Goal: Information Seeking & Learning: Learn about a topic

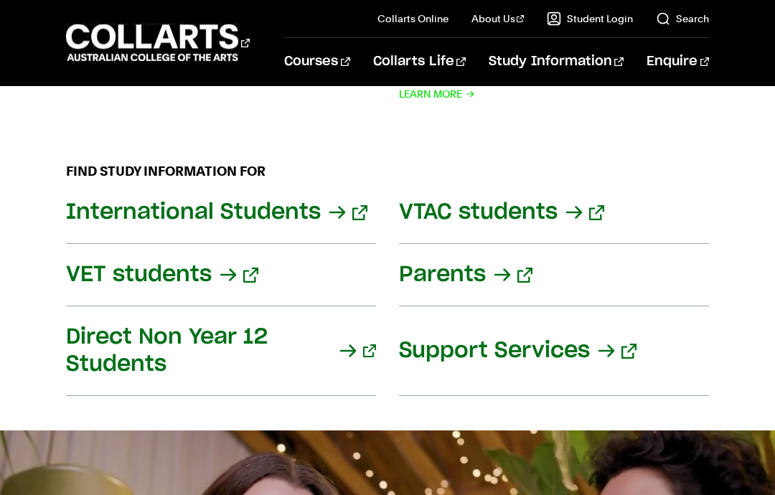
scroll to position [1791, 0]
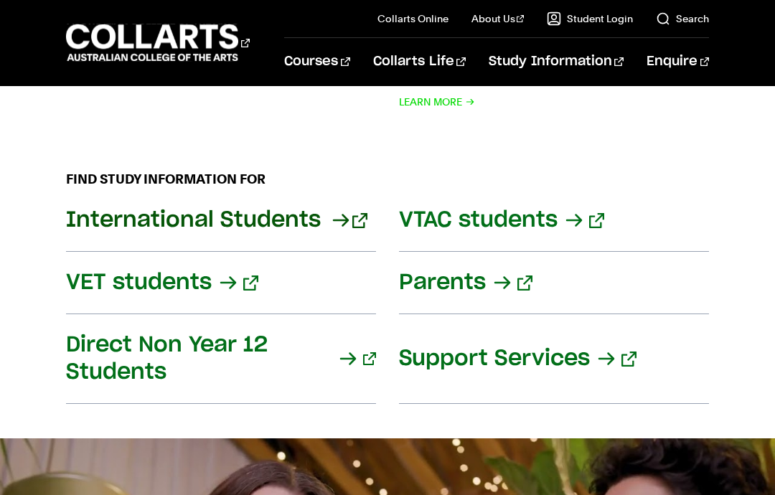
click at [282, 197] on link "International Students" at bounding box center [221, 221] width 310 height 62
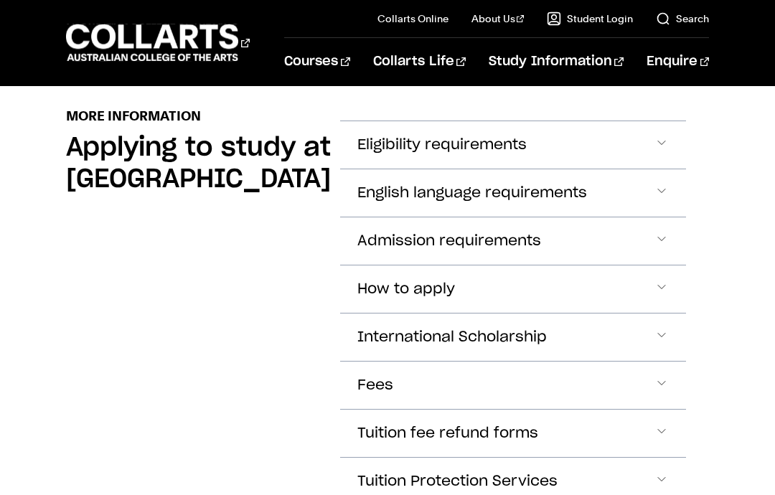
scroll to position [1911, 0]
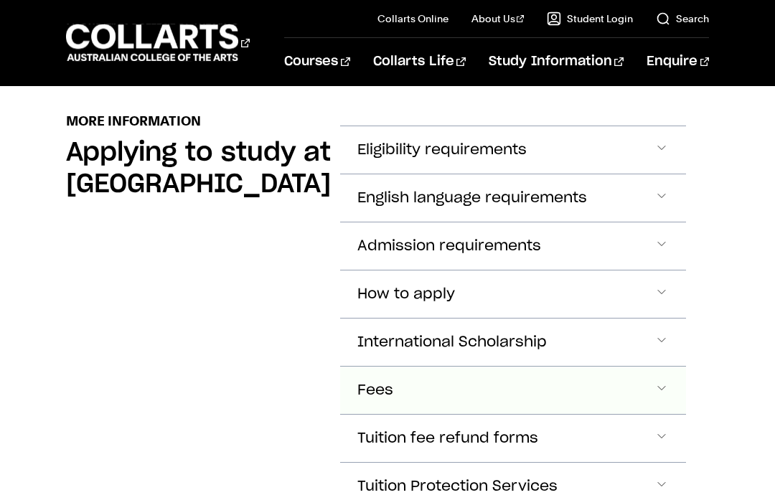
click at [453, 367] on button "Fees" at bounding box center [513, 390] width 346 height 47
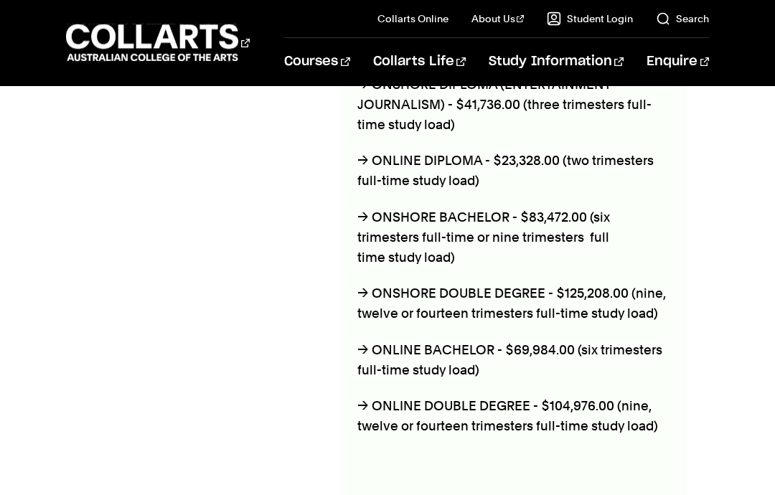
scroll to position [2640, 0]
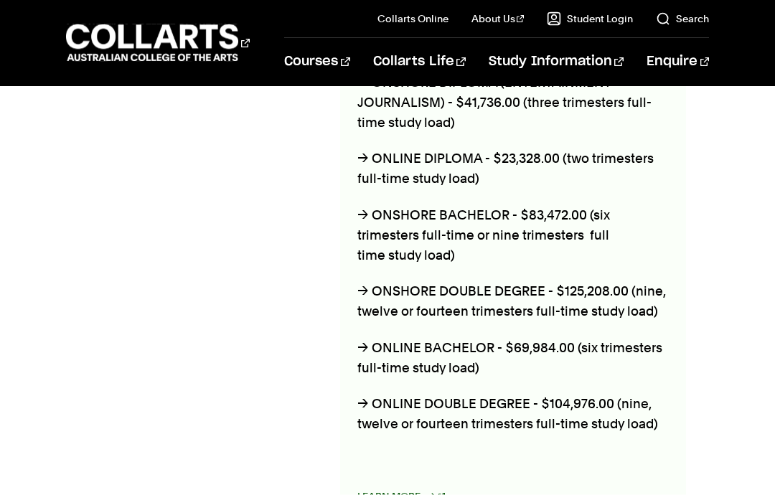
click at [358, 487] on link "Learn More" at bounding box center [402, 497] width 88 height 20
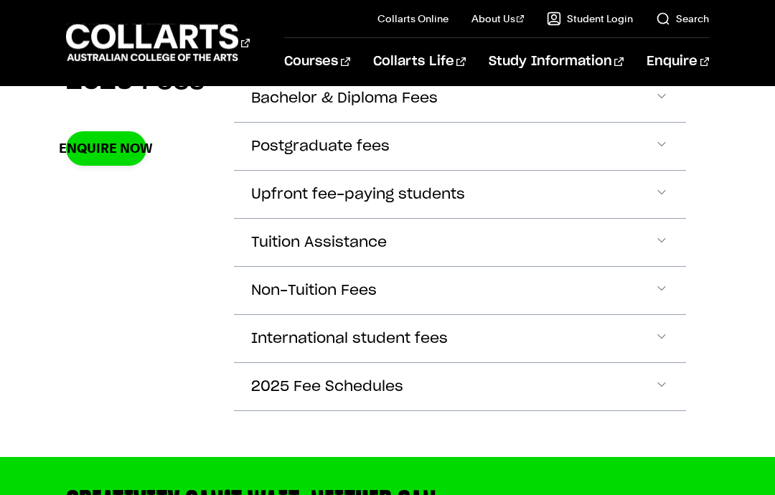
scroll to position [565, 0]
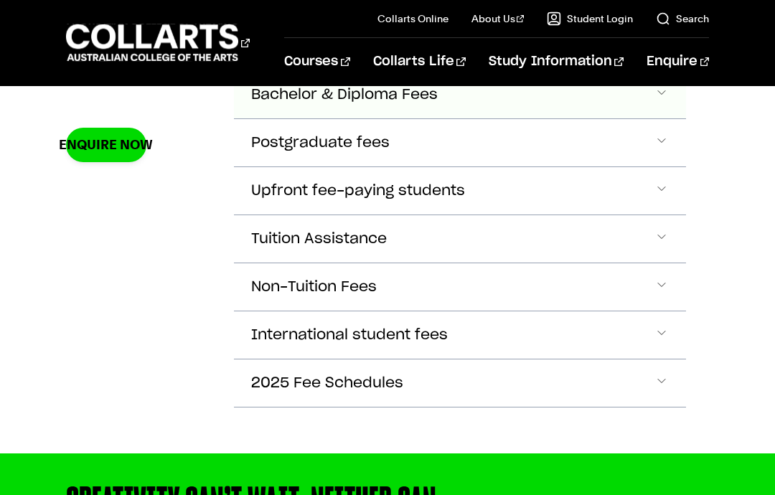
click at [411, 95] on span "Bachelor & Diploma Fees" at bounding box center [344, 95] width 187 height 17
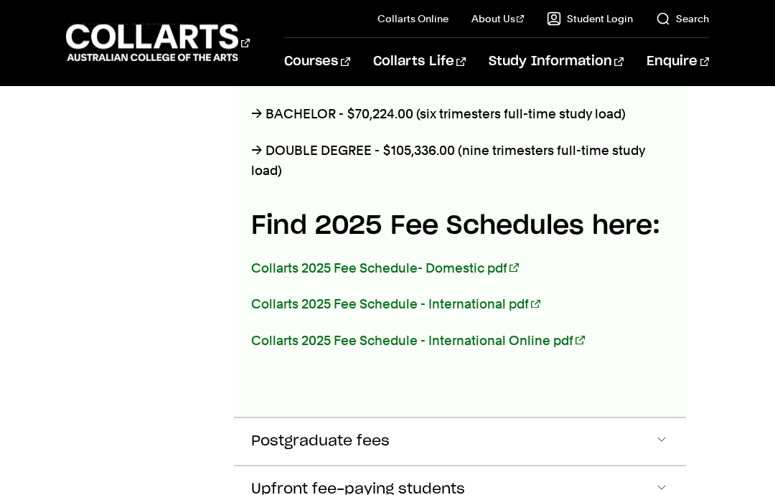
scroll to position [819, 0]
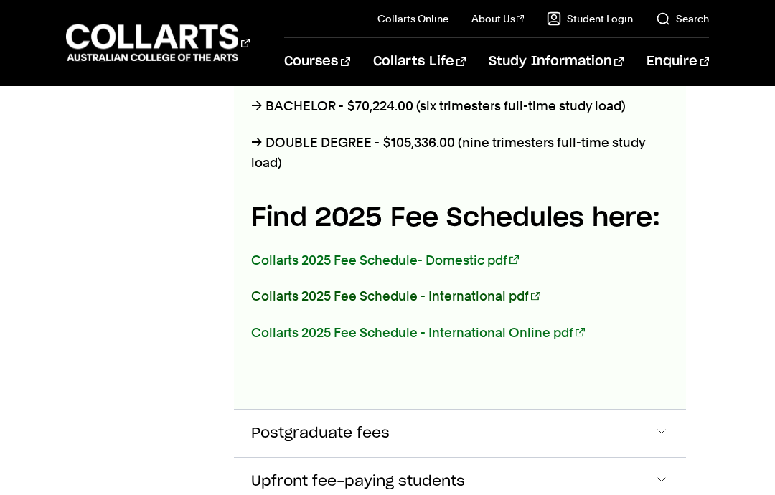
click at [522, 293] on link "Collarts 2025 Fee Schedule - International pdf" at bounding box center [395, 296] width 289 height 15
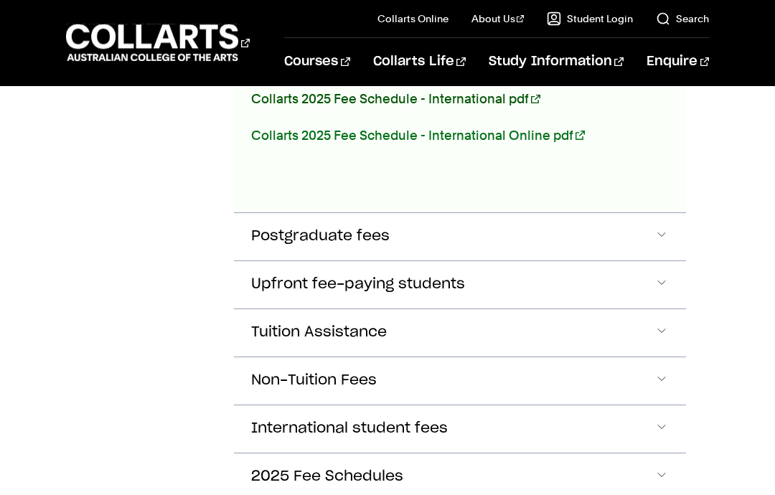
scroll to position [1016, 0]
click at [261, 424] on span "International student fees" at bounding box center [349, 429] width 197 height 17
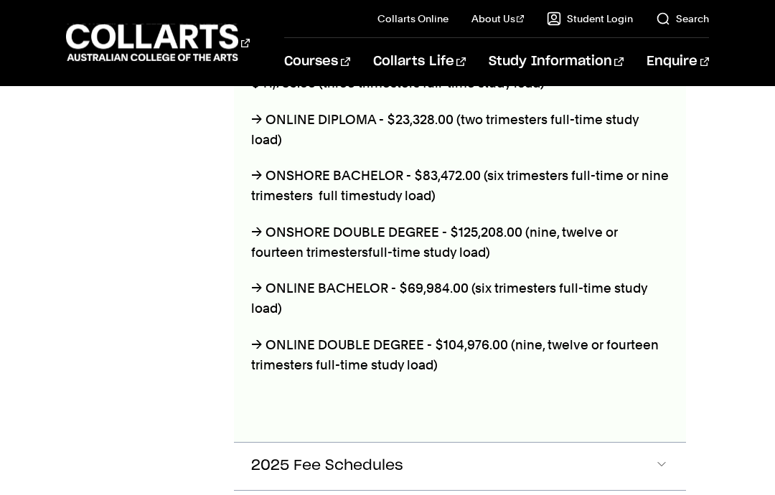
scroll to position [1821, 0]
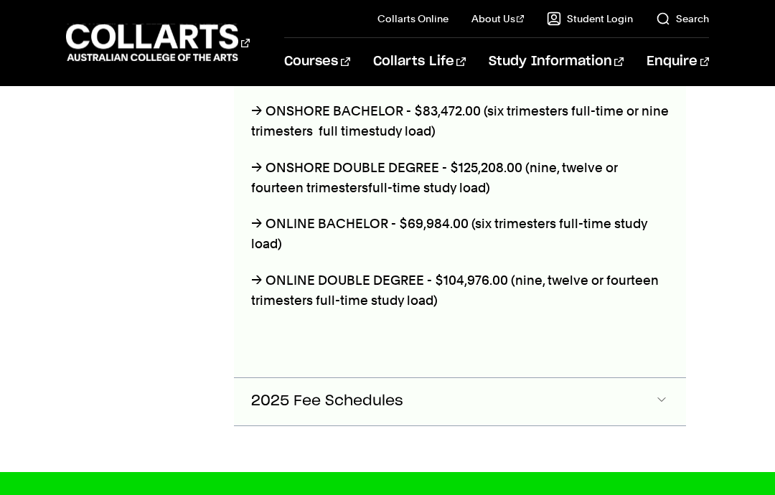
click at [384, 399] on span "2025 Fee Schedules" at bounding box center [327, 401] width 152 height 17
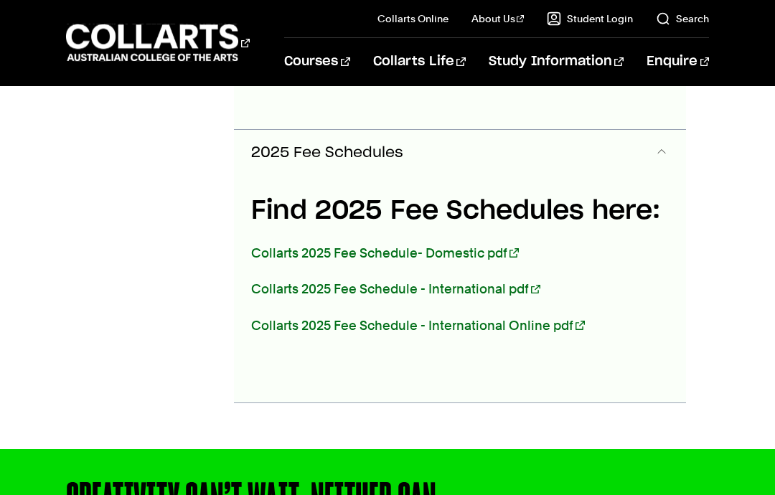
click at [506, 169] on button "2025 Fee Schedules" at bounding box center [460, 153] width 452 height 47
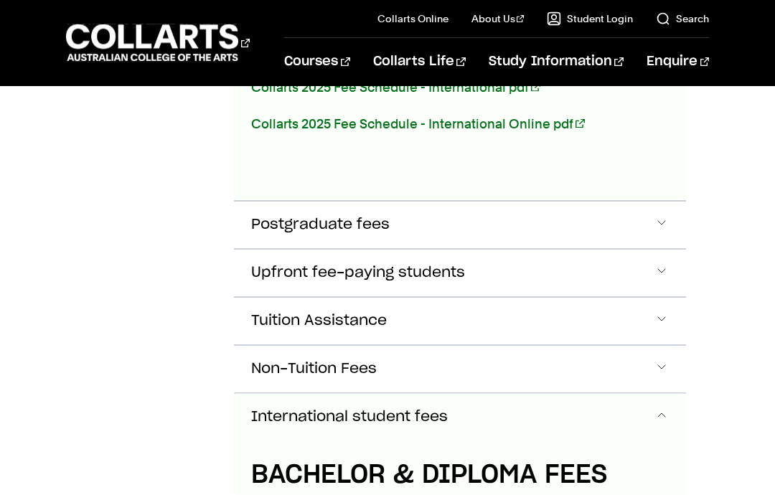
click at [376, 430] on button "International student fees" at bounding box center [460, 417] width 452 height 47
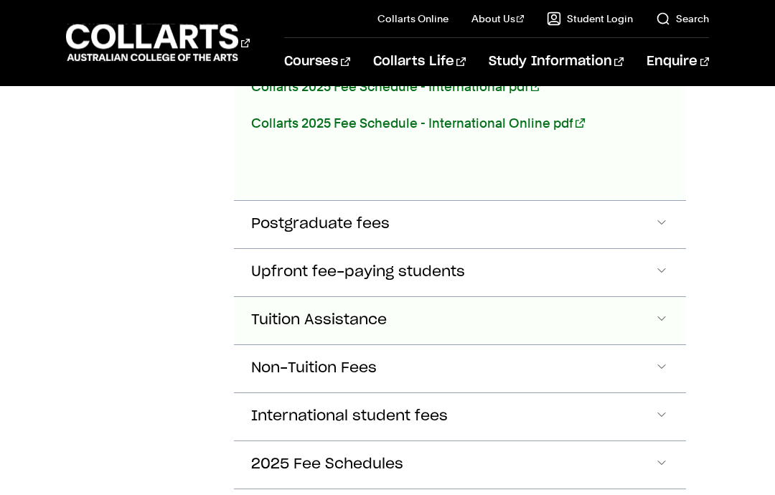
click at [435, 319] on button "Tuition Assistance" at bounding box center [460, 320] width 452 height 47
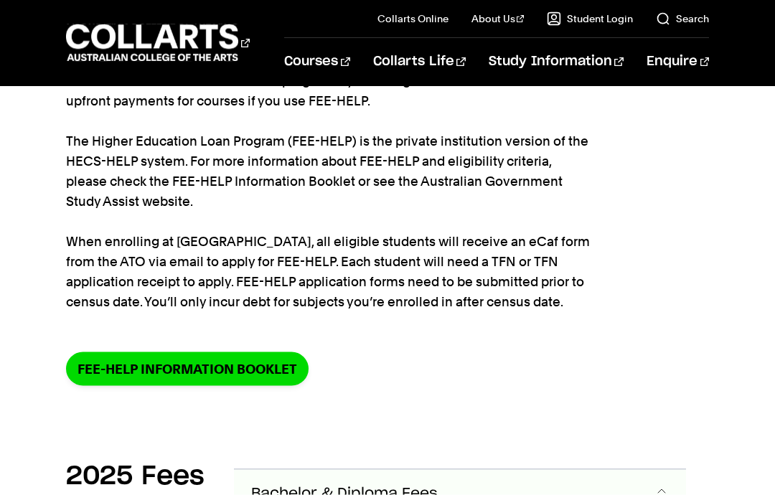
scroll to position [167, 0]
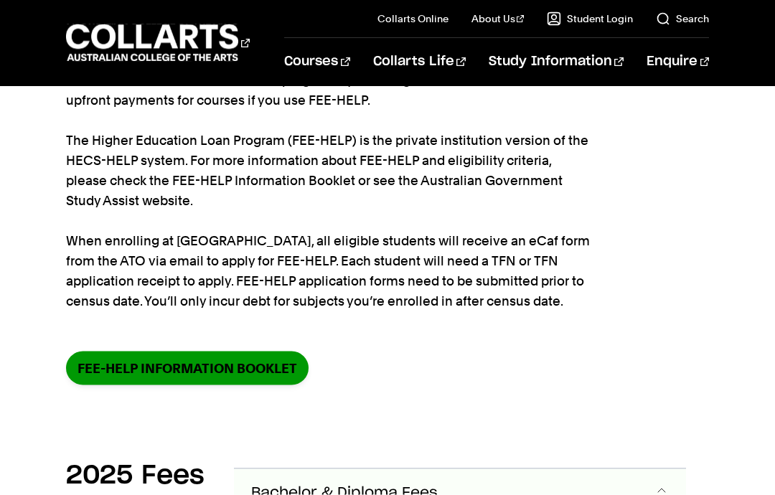
click at [292, 364] on link "FEE-HELP information booklet" at bounding box center [187, 369] width 243 height 34
